Goal: Navigation & Orientation: Find specific page/section

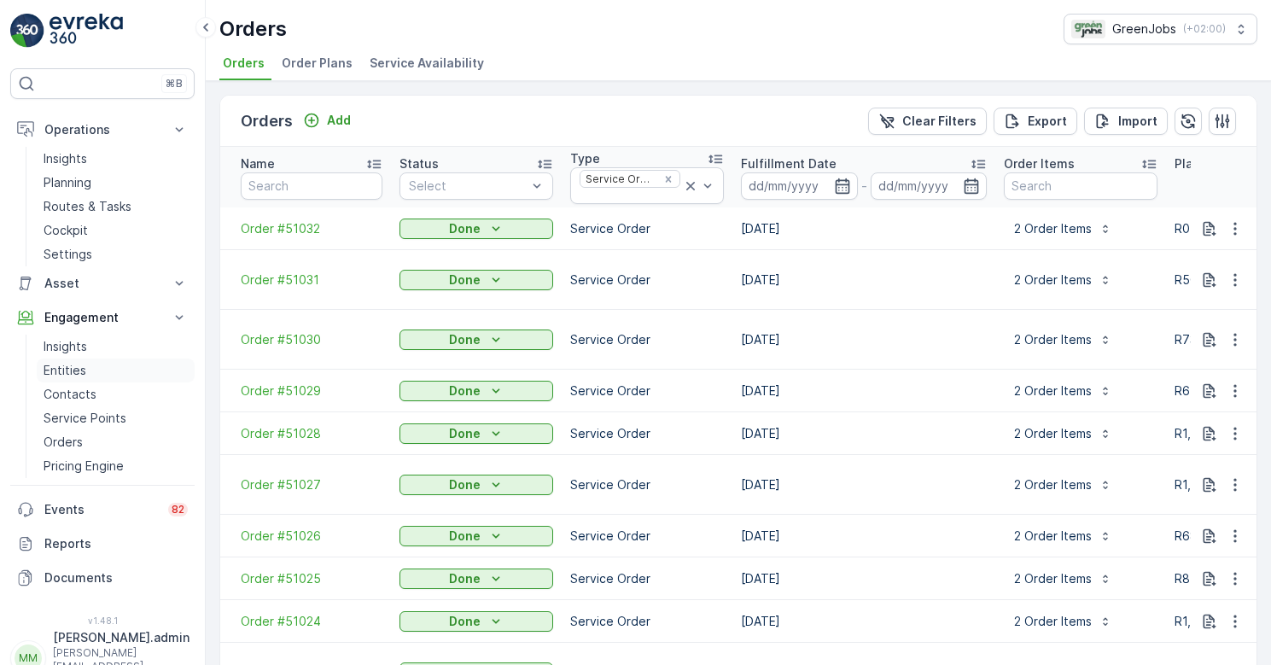
click at [69, 373] on p "Entities" at bounding box center [65, 370] width 43 height 17
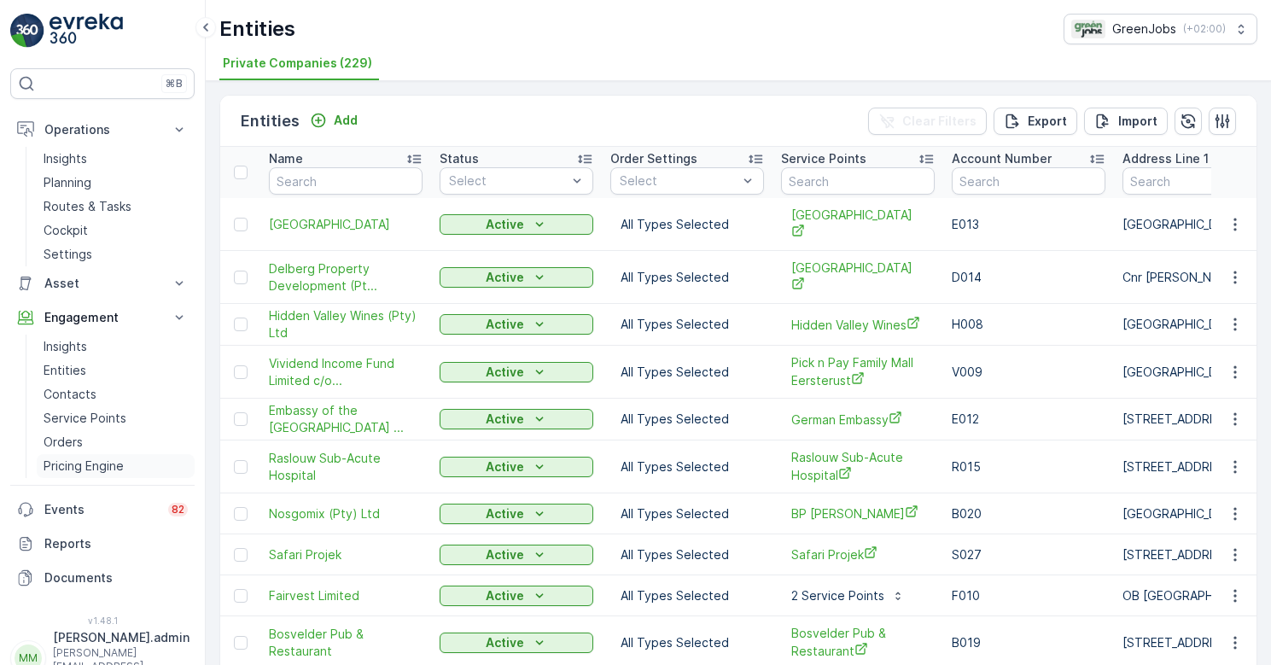
click at [85, 465] on p "Pricing Engine" at bounding box center [84, 466] width 80 height 17
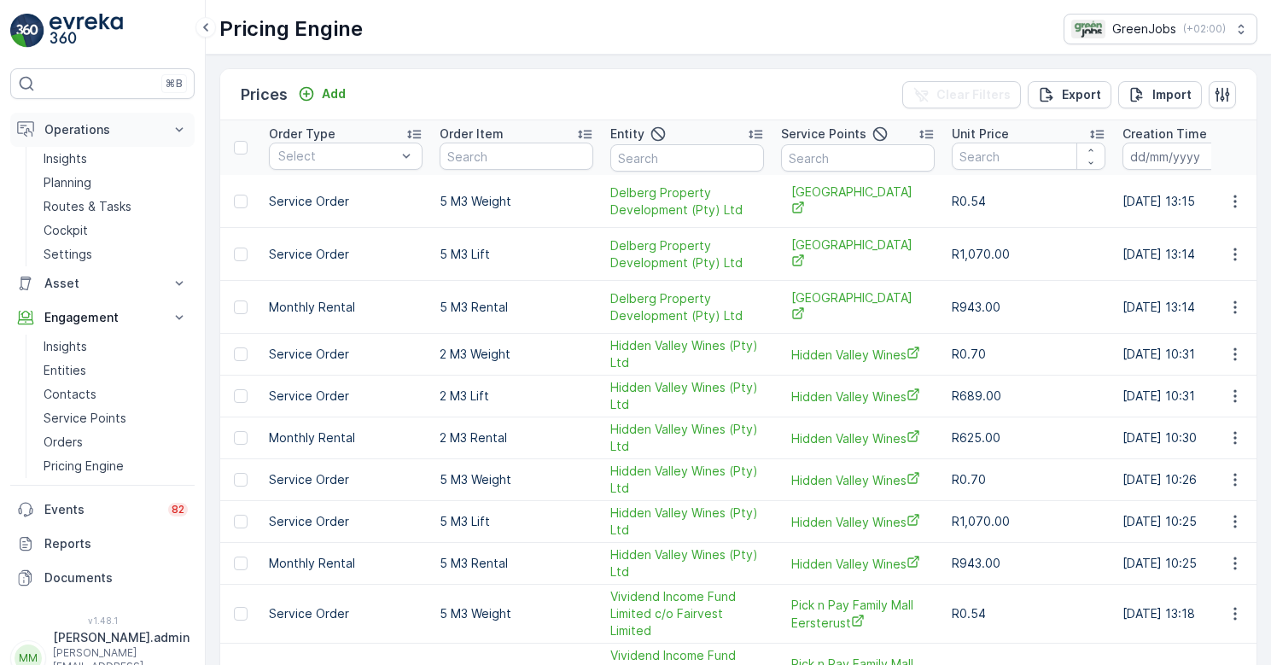
click at [76, 127] on p "Operations" at bounding box center [102, 129] width 116 height 17
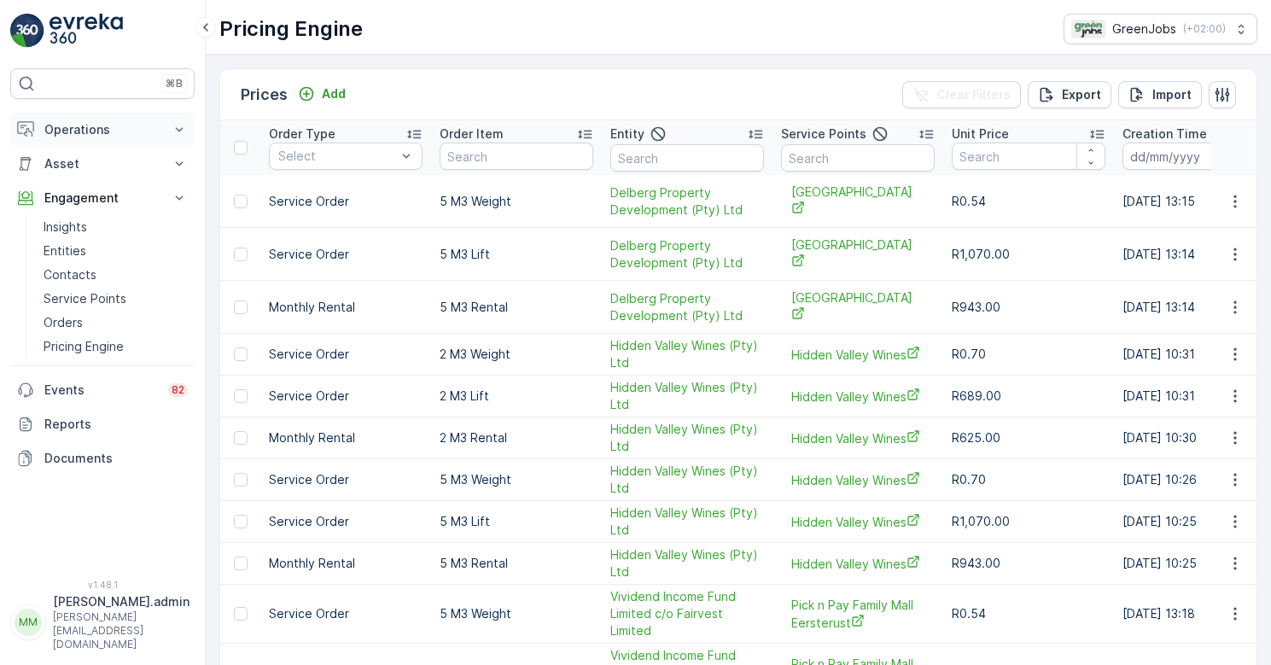
click at [90, 127] on p "Operations" at bounding box center [102, 129] width 116 height 17
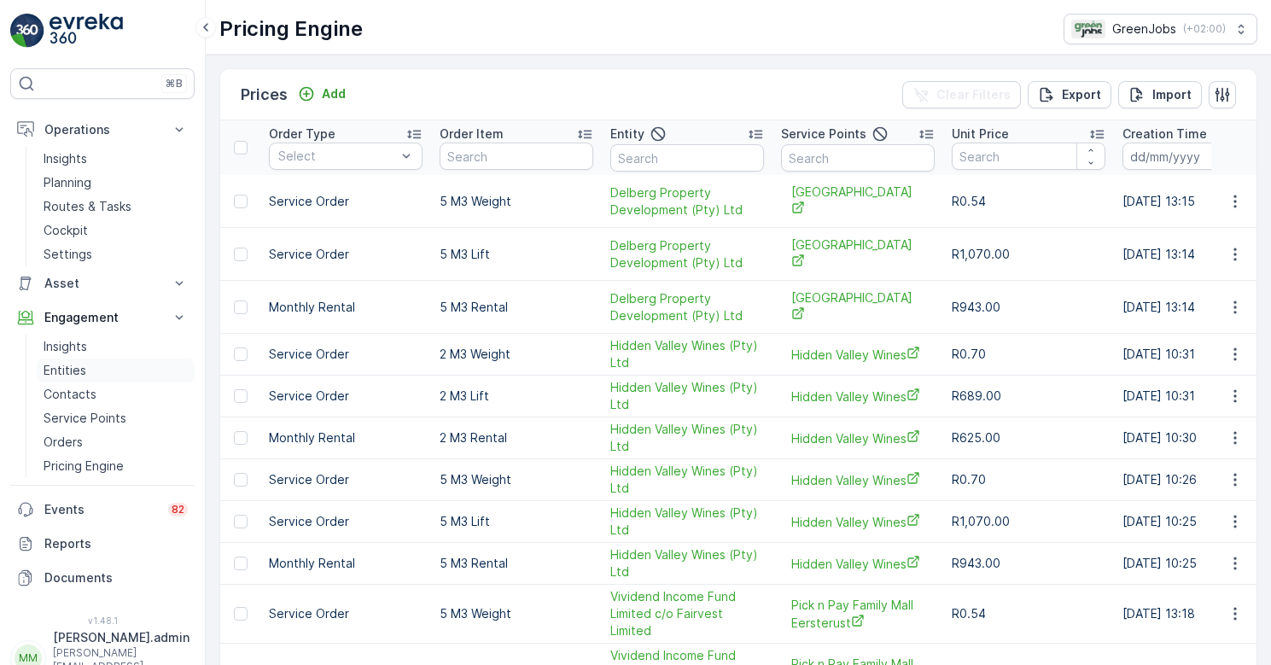
click at [67, 368] on p "Entities" at bounding box center [65, 370] width 43 height 17
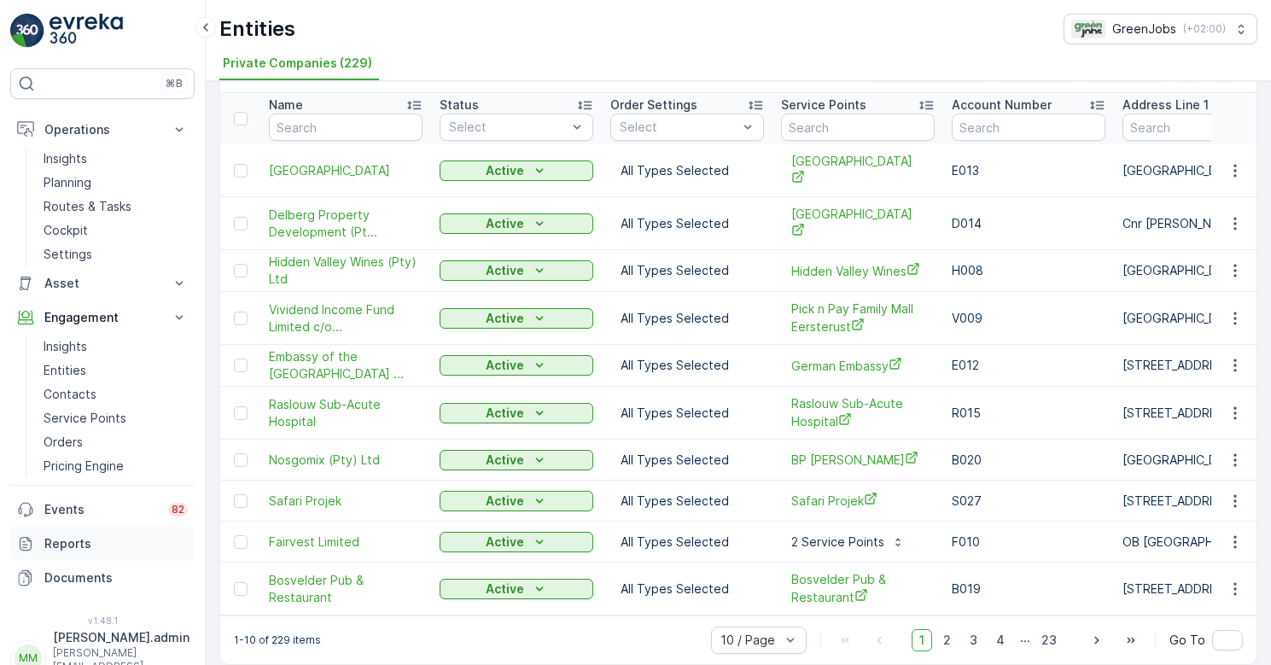
click at [86, 543] on p "Reports" at bounding box center [115, 543] width 143 height 17
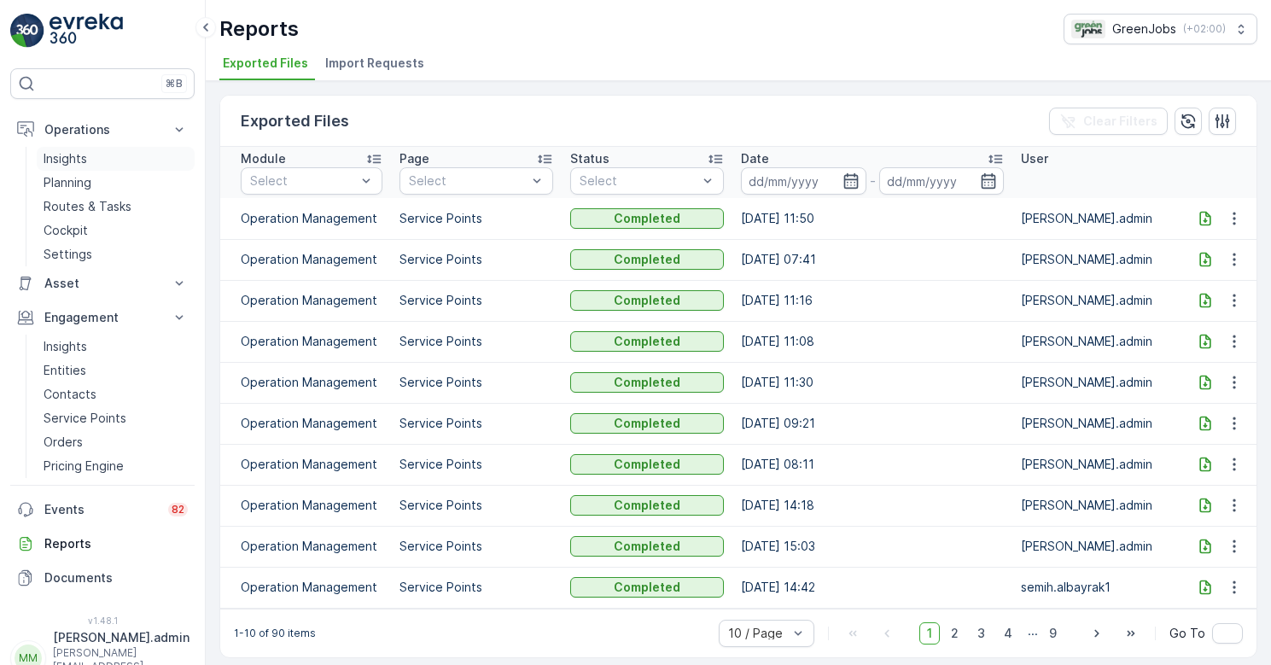
click at [70, 159] on p "Insights" at bounding box center [66, 158] width 44 height 17
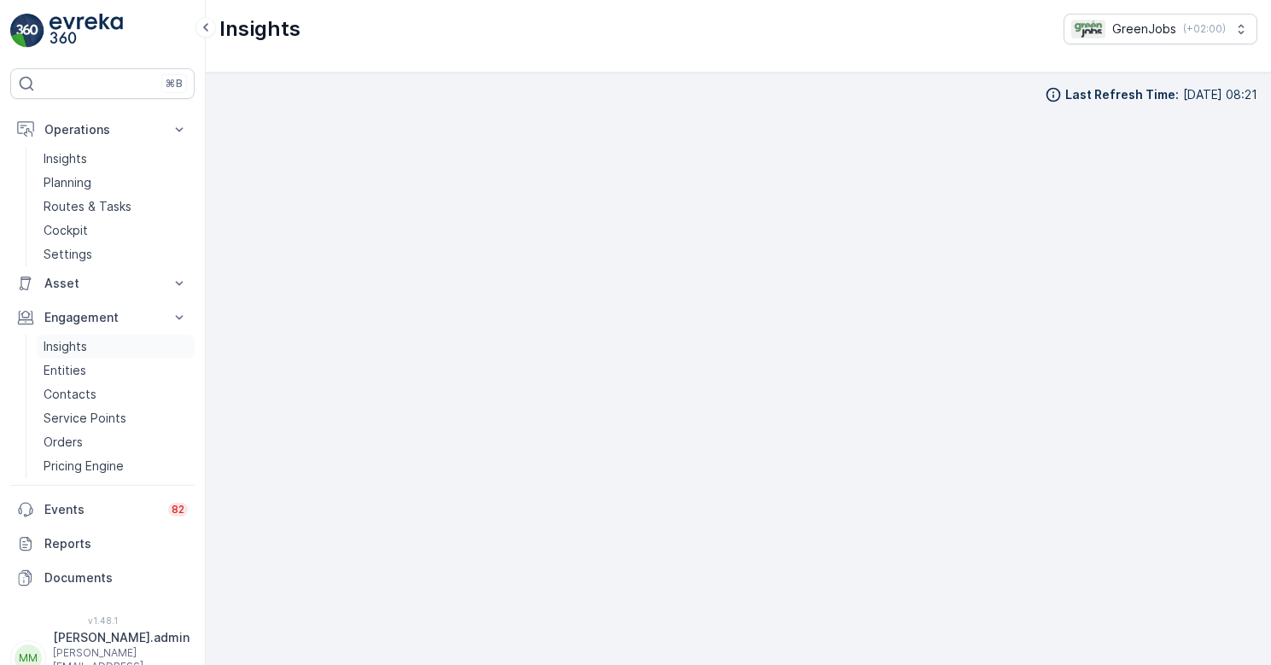
click at [80, 346] on p "Insights" at bounding box center [66, 346] width 44 height 17
click at [86, 370] on link "Entities" at bounding box center [116, 371] width 158 height 24
